Goal: Information Seeking & Learning: Learn about a topic

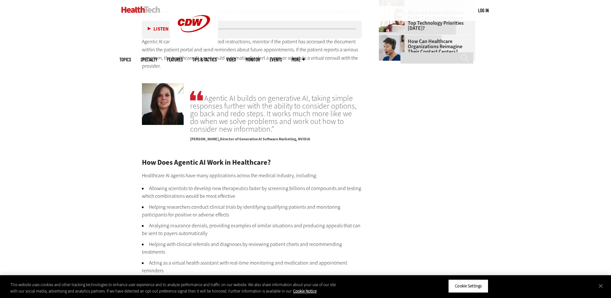
scroll to position [929, 0]
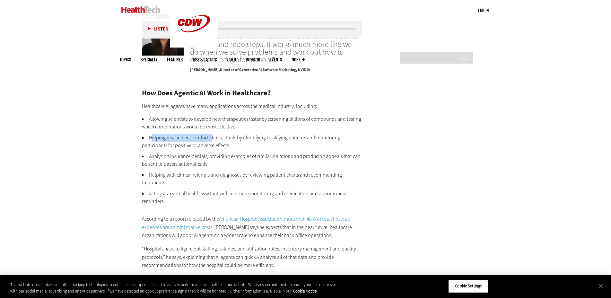
drag, startPoint x: 152, startPoint y: 134, endPoint x: 211, endPoint y: 138, distance: 59.5
click at [211, 138] on ul "Allowing scientists to develop new therapeutics faster by screening billions of…" at bounding box center [252, 160] width 220 height 90
click at [211, 138] on li "Helping researchers conduct clinical trials by identifying qualifying patients …" at bounding box center [252, 141] width 220 height 15
drag, startPoint x: 148, startPoint y: 118, endPoint x: 163, endPoint y: 172, distance: 56.0
click at [170, 201] on ul "Allowing scientists to develop new therapeutics faster by screening billions of…" at bounding box center [252, 160] width 220 height 90
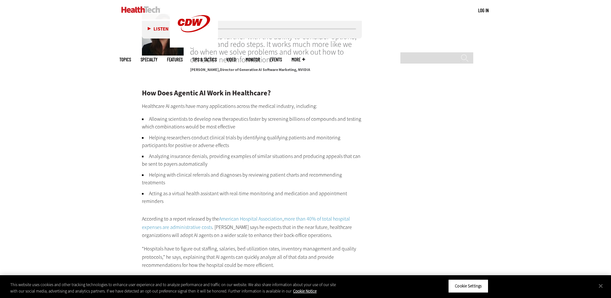
copy ul "Allowing scientists to develop new therapeutics faster by screening billions of…"
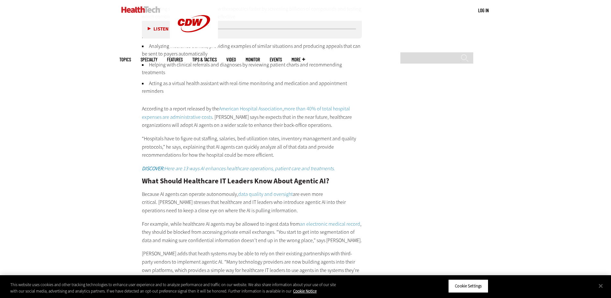
scroll to position [1090, 0]
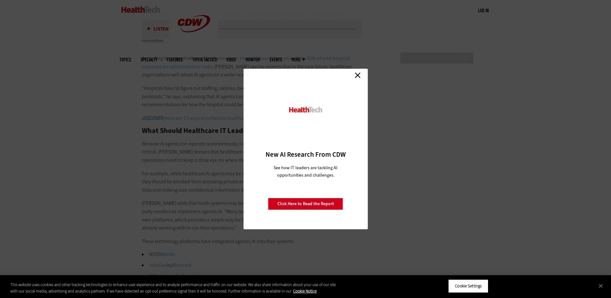
click at [355, 77] on link "Close" at bounding box center [358, 75] width 10 height 10
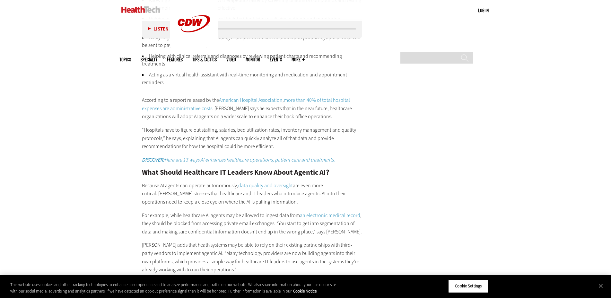
scroll to position [961, 0]
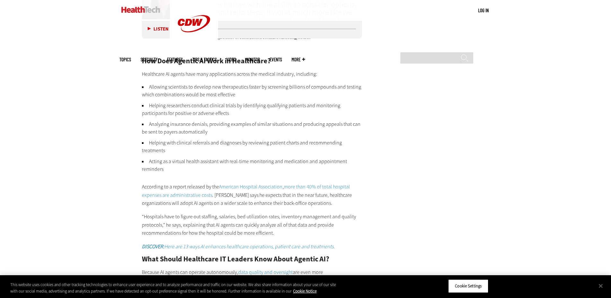
copy ul "Allowing scientists to develop new therapeutics faster by screening billions of…"
